Goal: Task Accomplishment & Management: Use online tool/utility

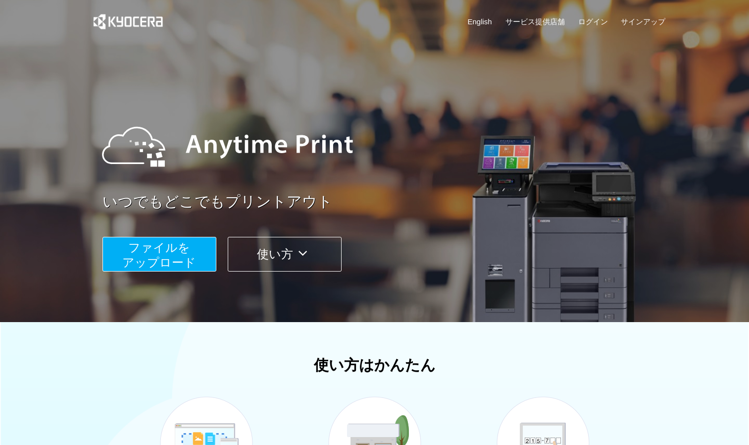
click at [187, 250] on span "ファイルを ​​アップロード" at bounding box center [159, 255] width 74 height 28
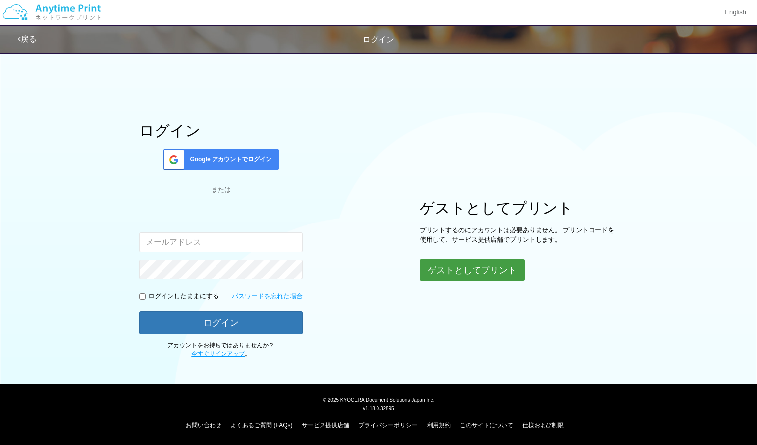
click at [483, 276] on button "ゲストとしてプリント" at bounding box center [471, 270] width 105 height 22
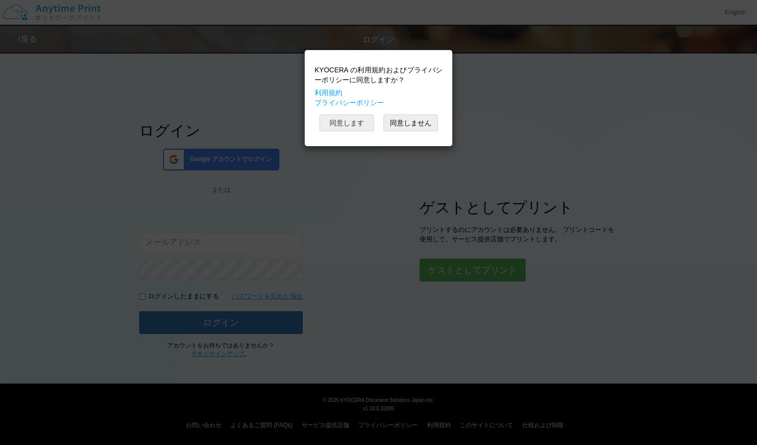
click at [361, 126] on button "同意します" at bounding box center [346, 122] width 54 height 17
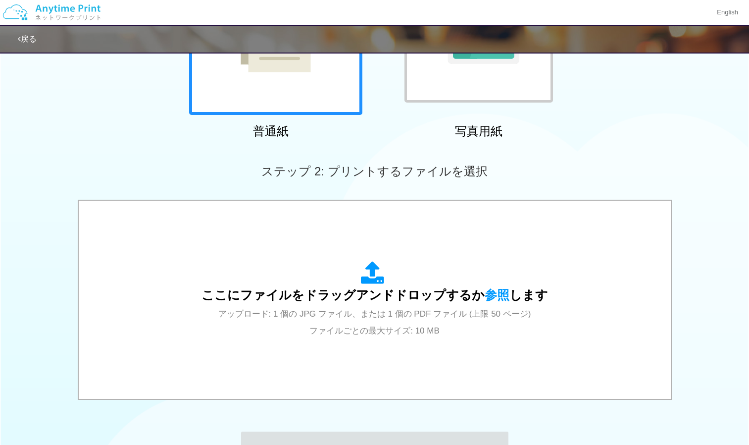
scroll to position [179, 0]
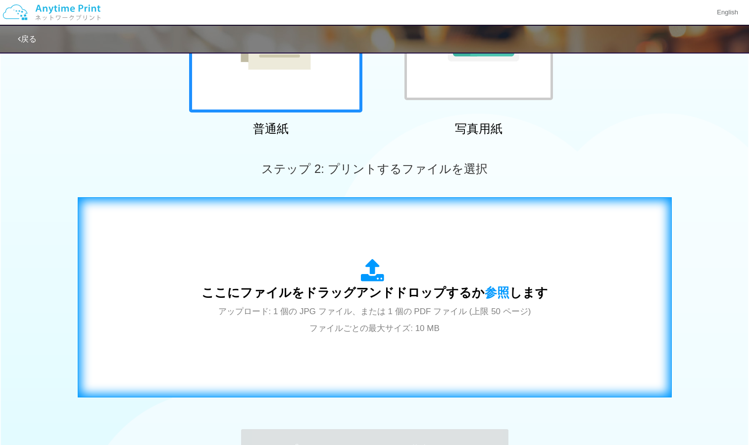
click at [325, 311] on span "アップロード: 1 個の JPG ファイル、または 1 個の PDF ファイル (上限 50 ページ) ファイルごとの最大サイズ: 10 MB" at bounding box center [374, 320] width 313 height 26
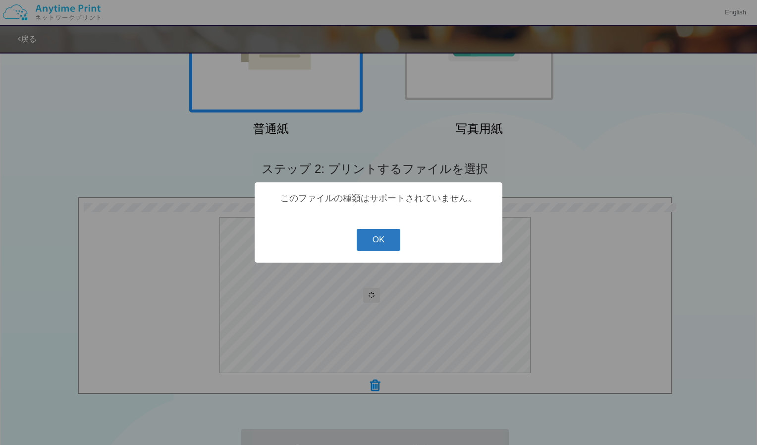
click at [381, 236] on button "OK" at bounding box center [379, 240] width 44 height 22
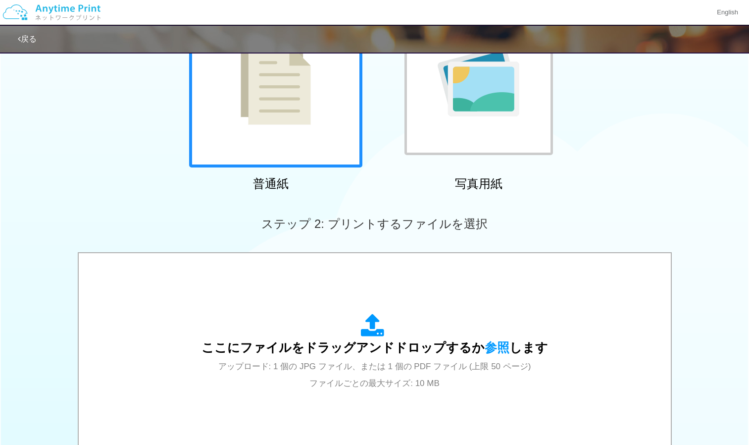
scroll to position [125, 0]
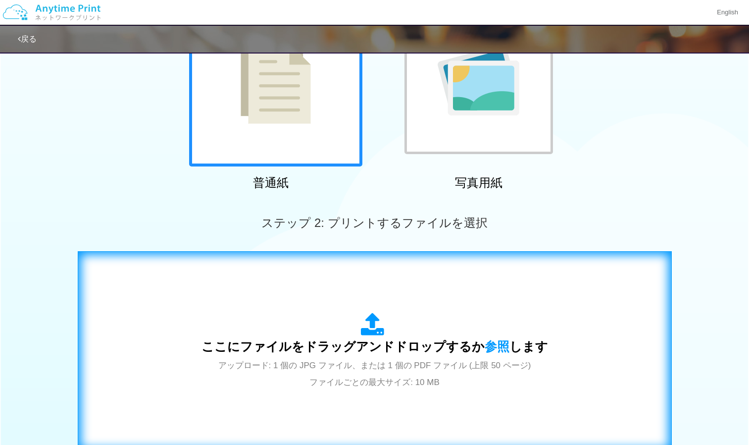
click at [319, 319] on div "ここにファイルをドラッグアンドドロップするか 参照 します アップロード: 1 個の JPG ファイル、または 1 個の PDF ファイル (上限 50 ペー…" at bounding box center [375, 350] width 347 height 77
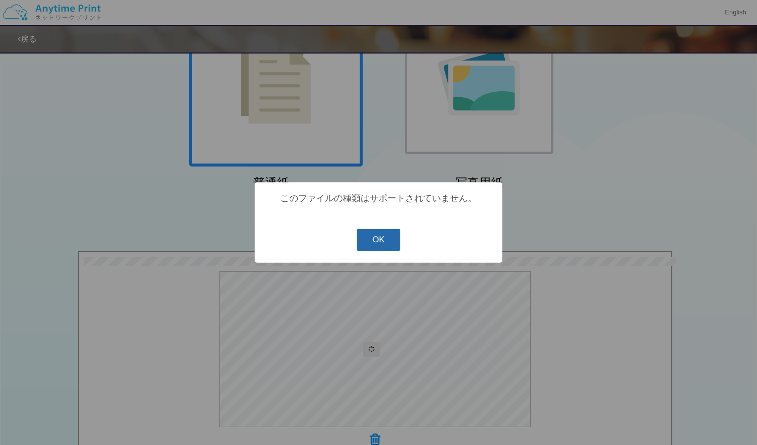
click at [363, 244] on button "OK" at bounding box center [379, 240] width 44 height 22
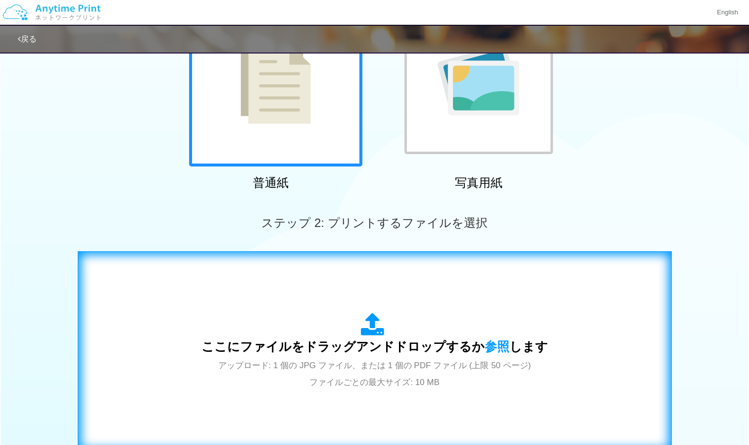
click at [371, 393] on div "ここにファイルをドラッグアンドドロップするか 参照 します アップロード: 1 個の JPG ファイル、または 1 個の PDF ファイル (上限 50 ペー…" at bounding box center [374, 350] width 573 height 179
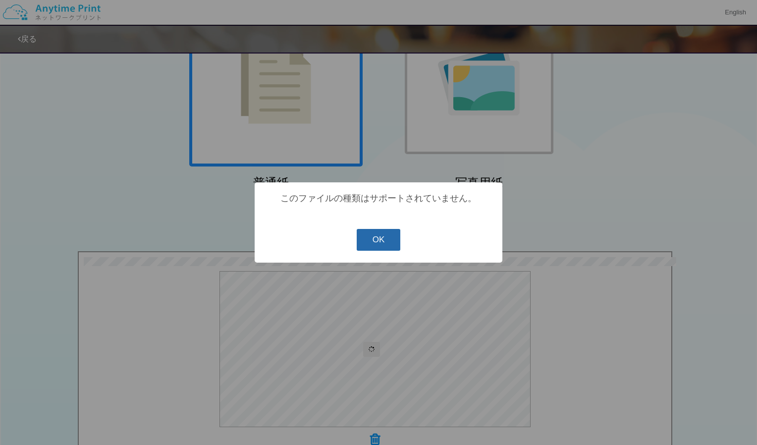
click at [382, 232] on button "OK" at bounding box center [379, 240] width 44 height 22
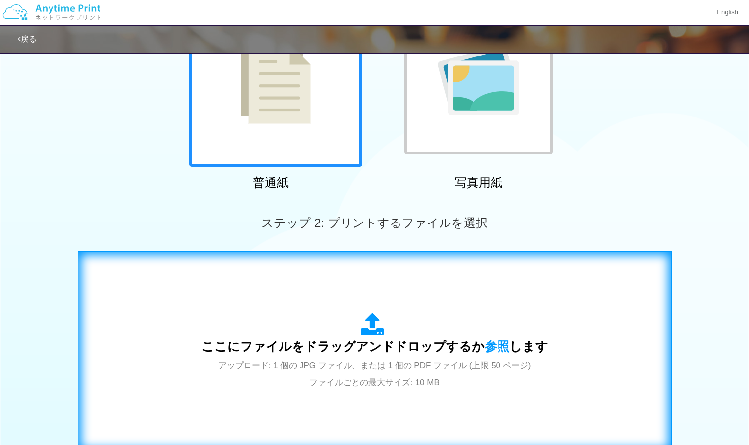
click at [308, 368] on span "アップロード: 1 個の JPG ファイル、または 1 個の PDF ファイル (上限 50 ページ) ファイルごとの最大サイズ: 10 MB" at bounding box center [374, 374] width 313 height 26
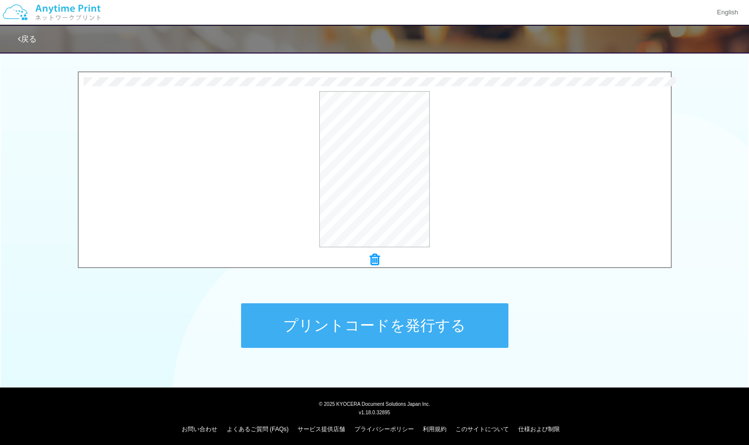
scroll to position [309, 0]
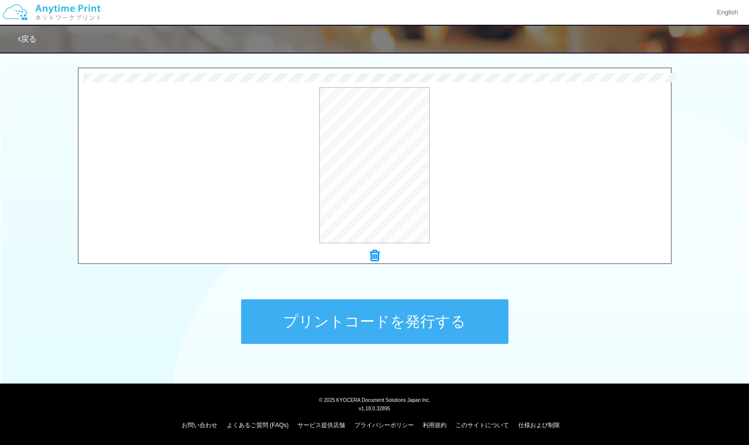
click at [402, 316] on button "プリントコードを発行する" at bounding box center [374, 321] width 267 height 45
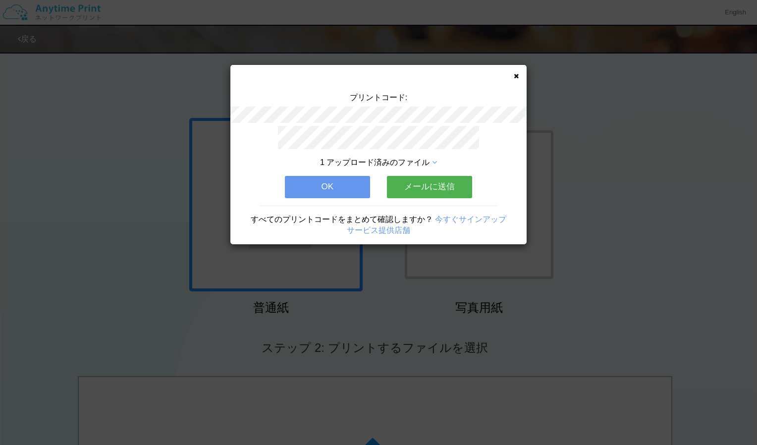
click at [317, 181] on button "OK" at bounding box center [327, 187] width 85 height 22
